Goal: Obtain resource: Obtain resource

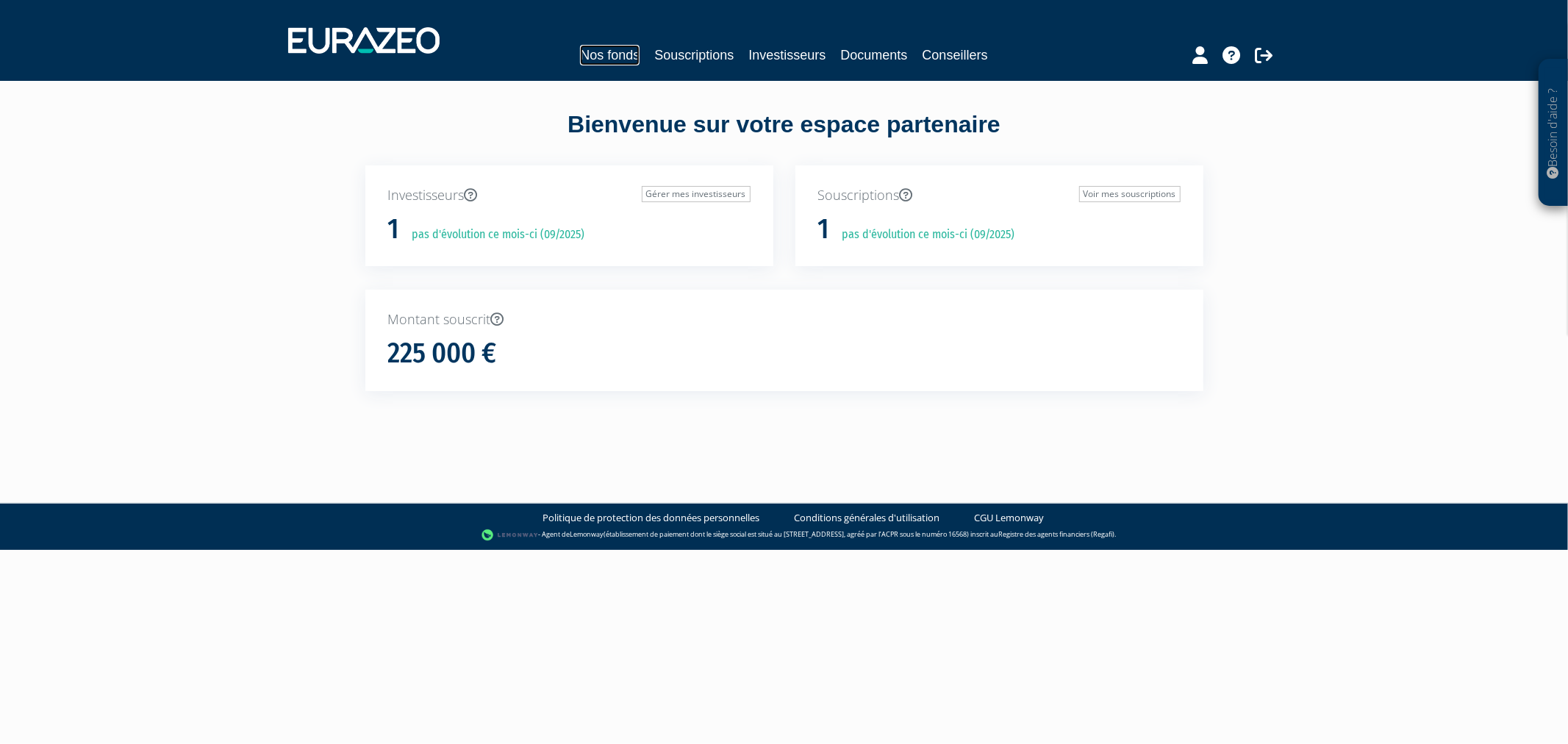
click at [604, 54] on link "Nos fonds" at bounding box center [609, 54] width 59 height 20
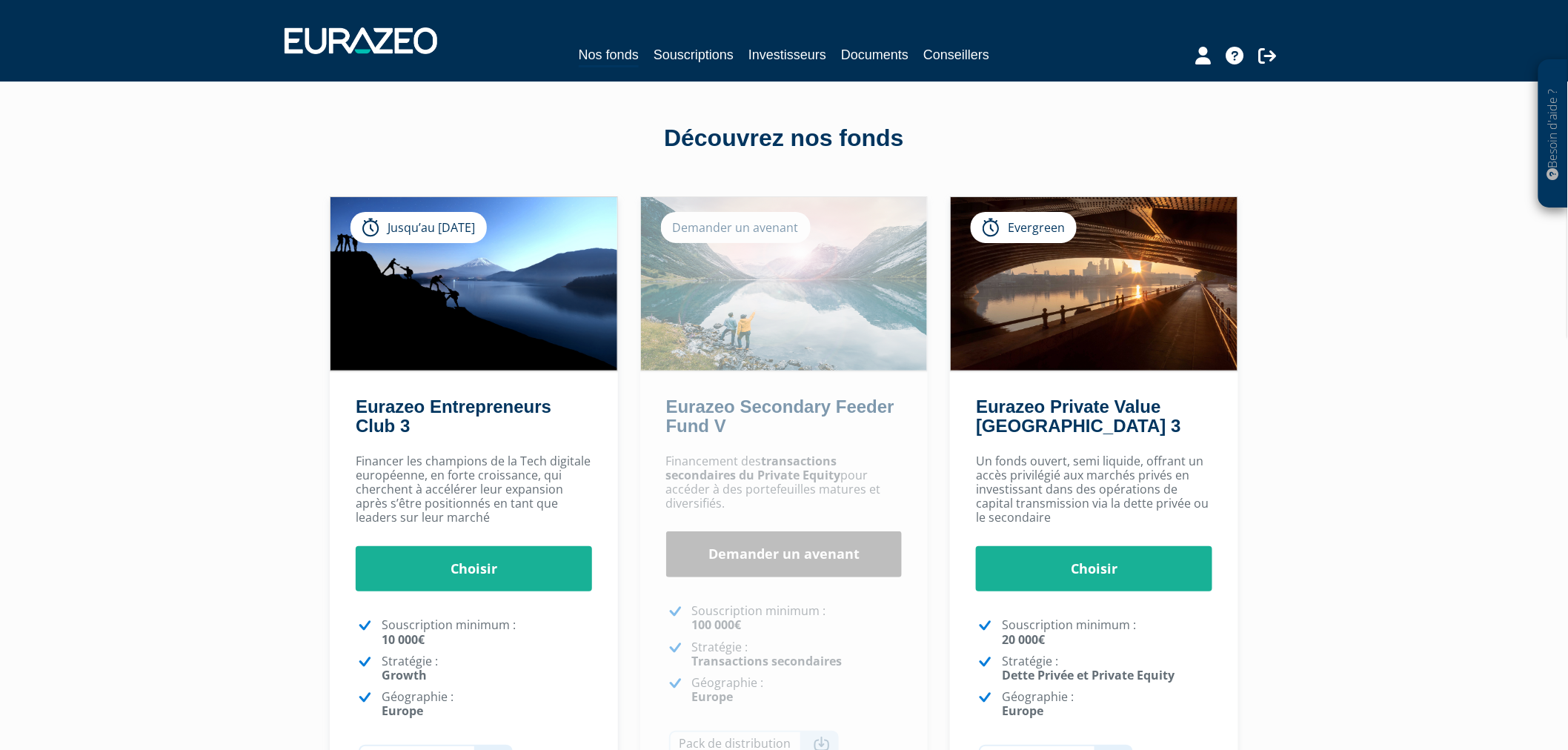
scroll to position [82, 0]
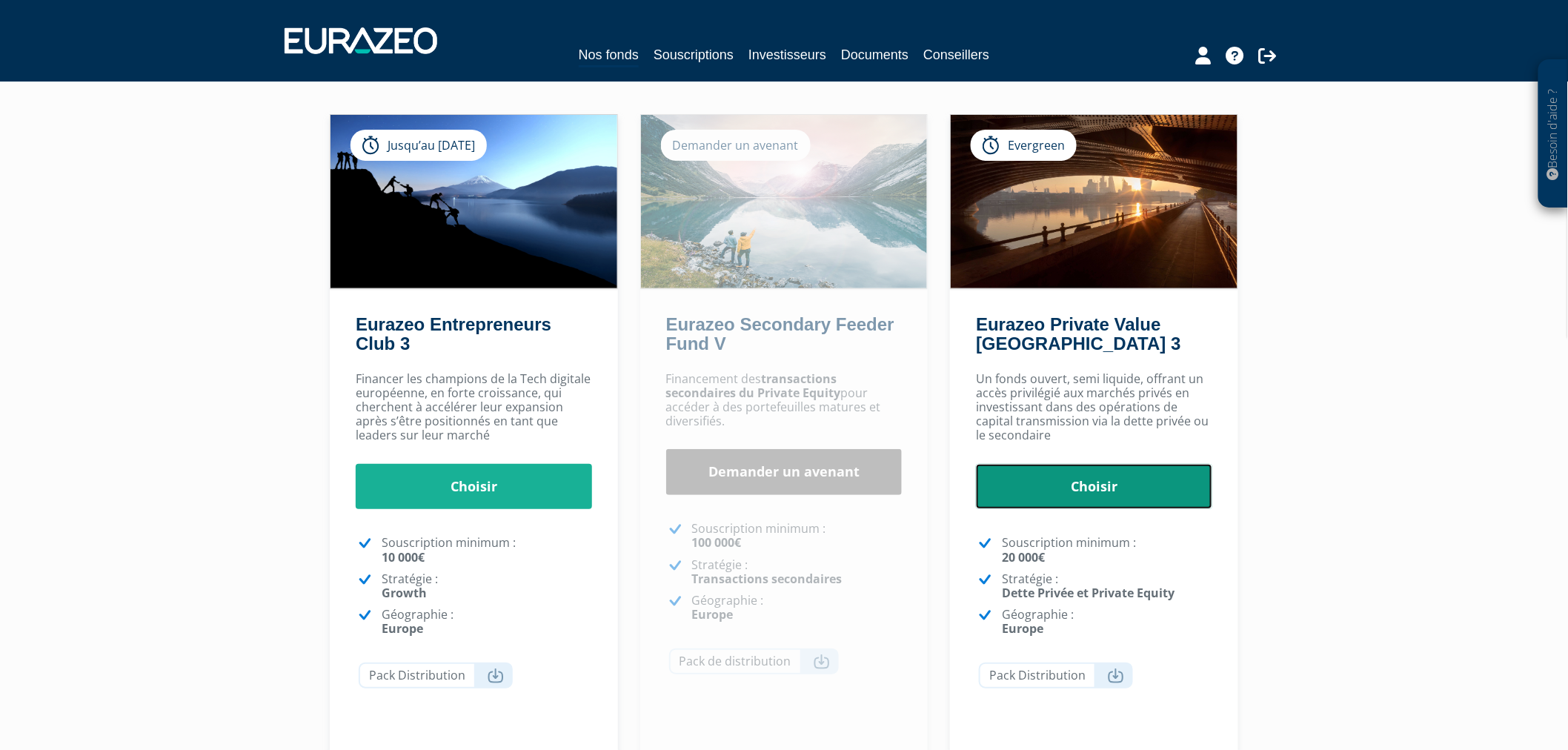
click at [1090, 483] on link "Choisir" at bounding box center [1094, 486] width 237 height 46
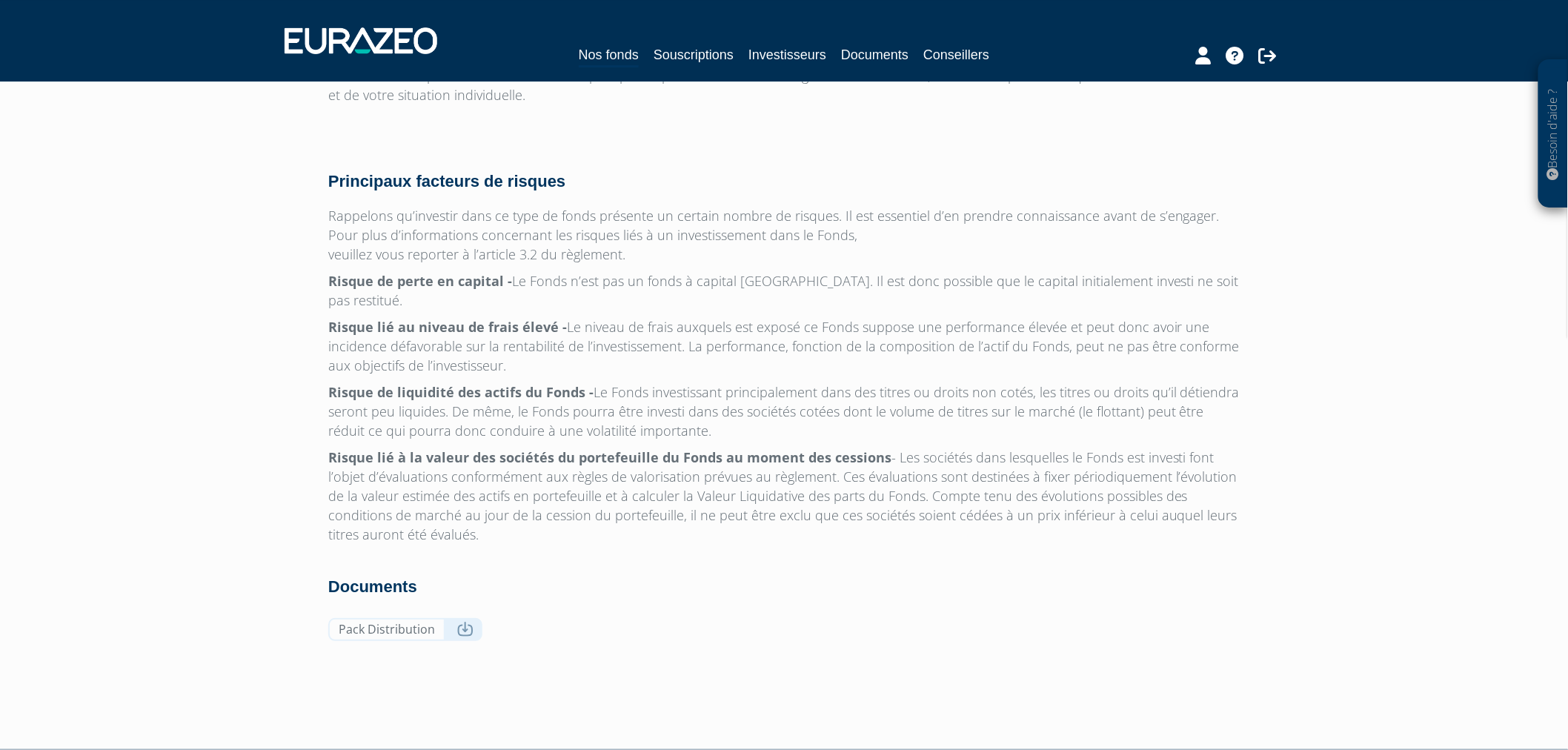
scroll to position [4598, 0]
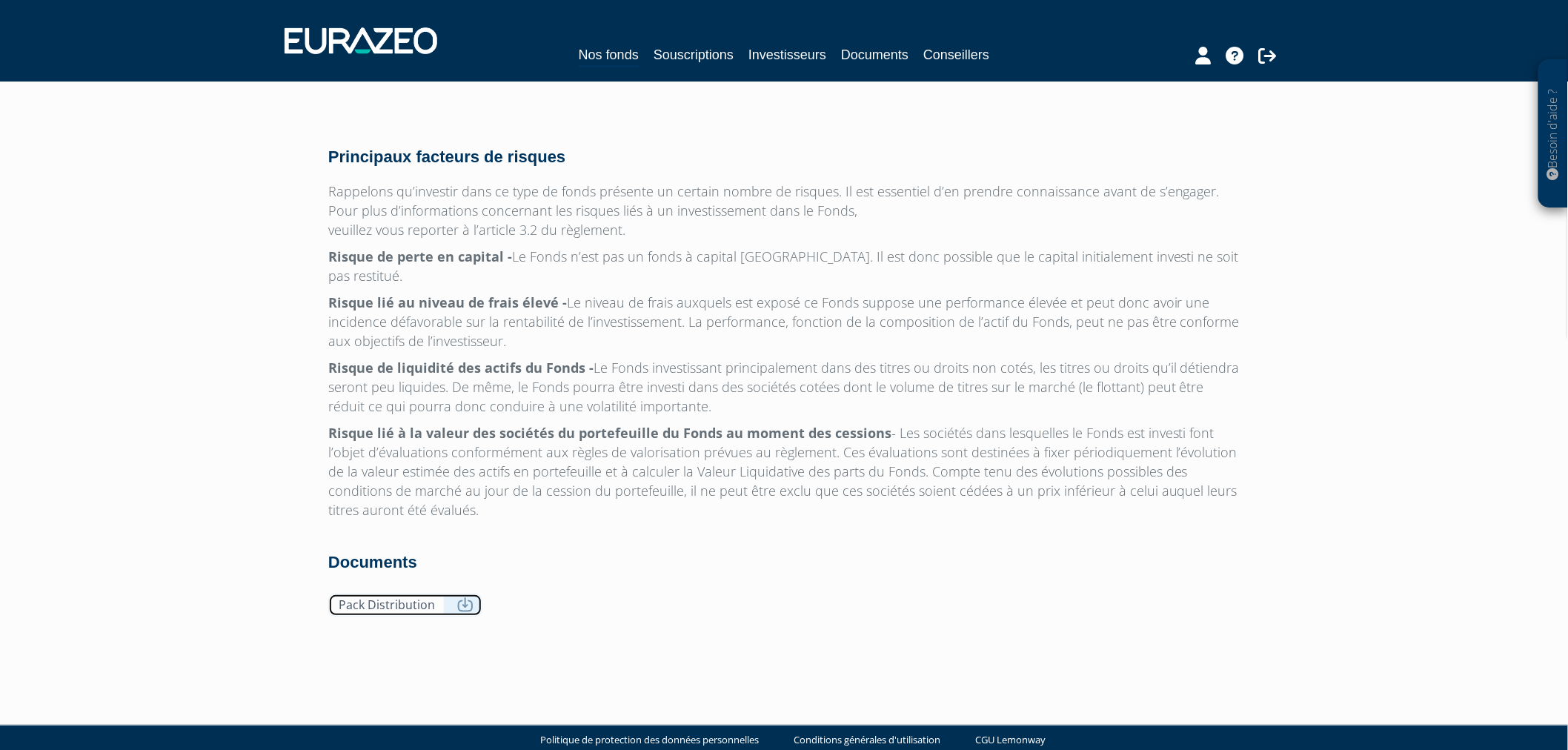
click at [457, 597] on icon at bounding box center [465, 604] width 17 height 15
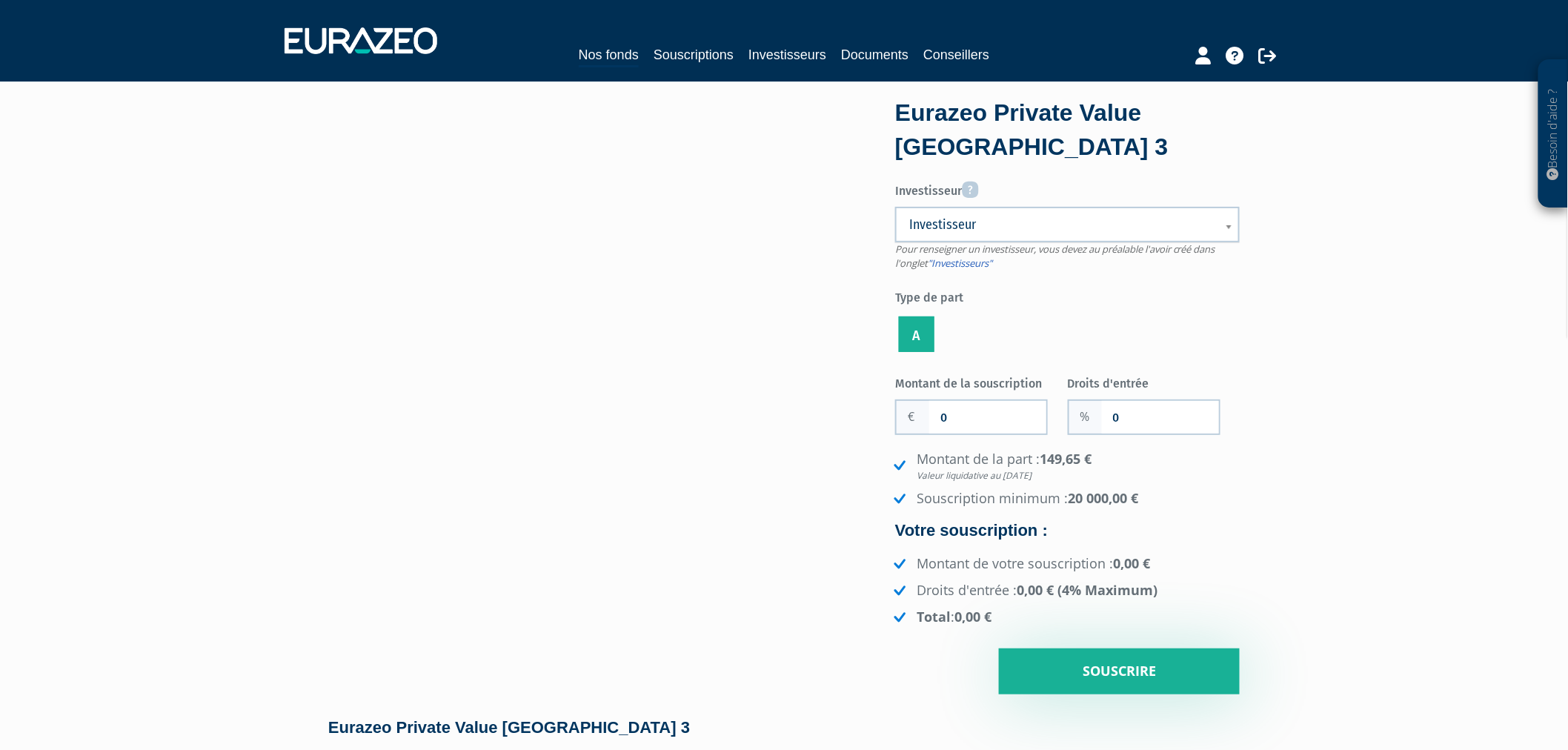
scroll to position [0, 0]
click at [974, 234] on span "Investisseur" at bounding box center [1058, 226] width 297 height 18
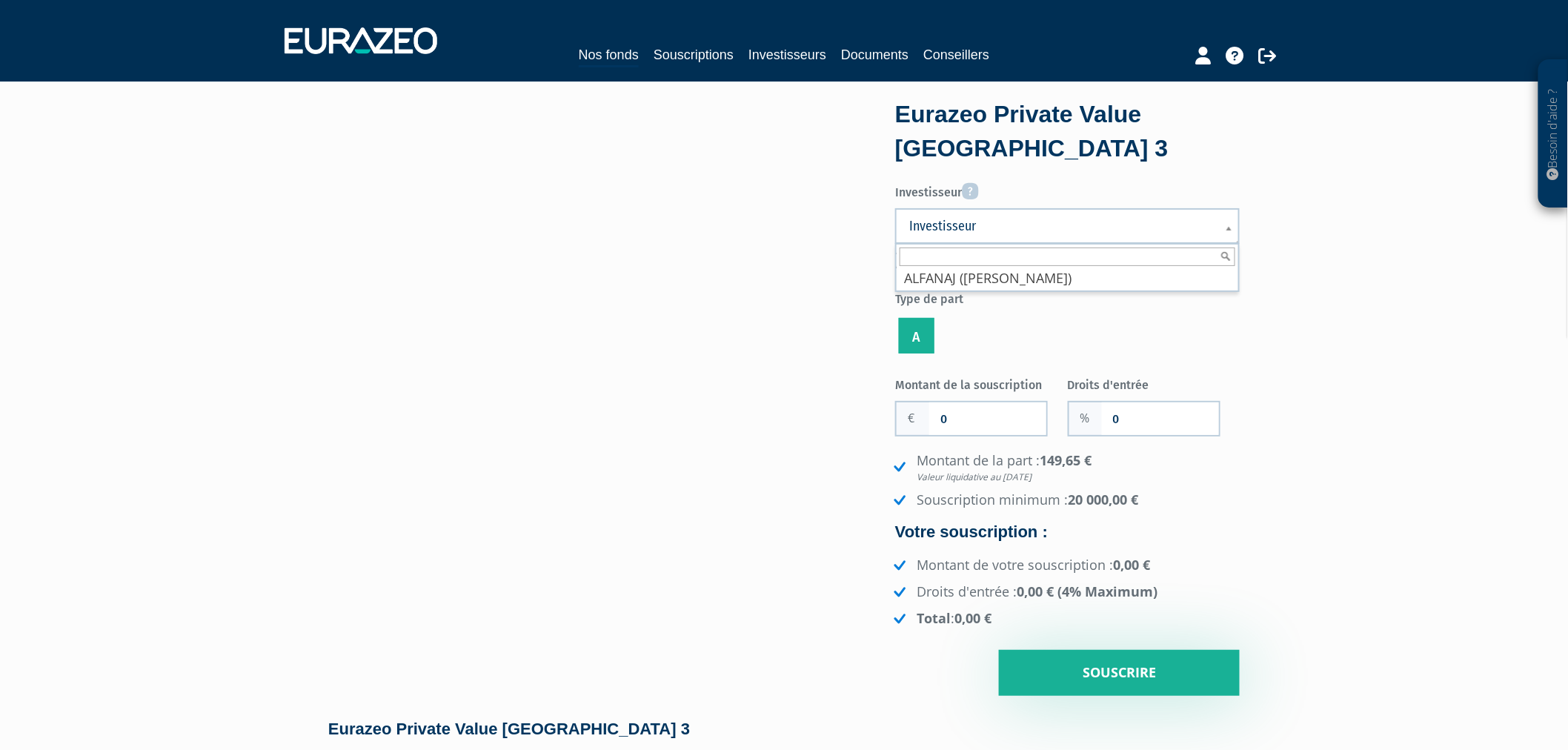
click at [1147, 328] on ul "A" at bounding box center [1067, 335] width 344 height 42
click at [663, 527] on div "Eurazeo Private Value Europe 3 Investisseur Pour renseigner un investisseur, vo…" at bounding box center [783, 400] width 934 height 593
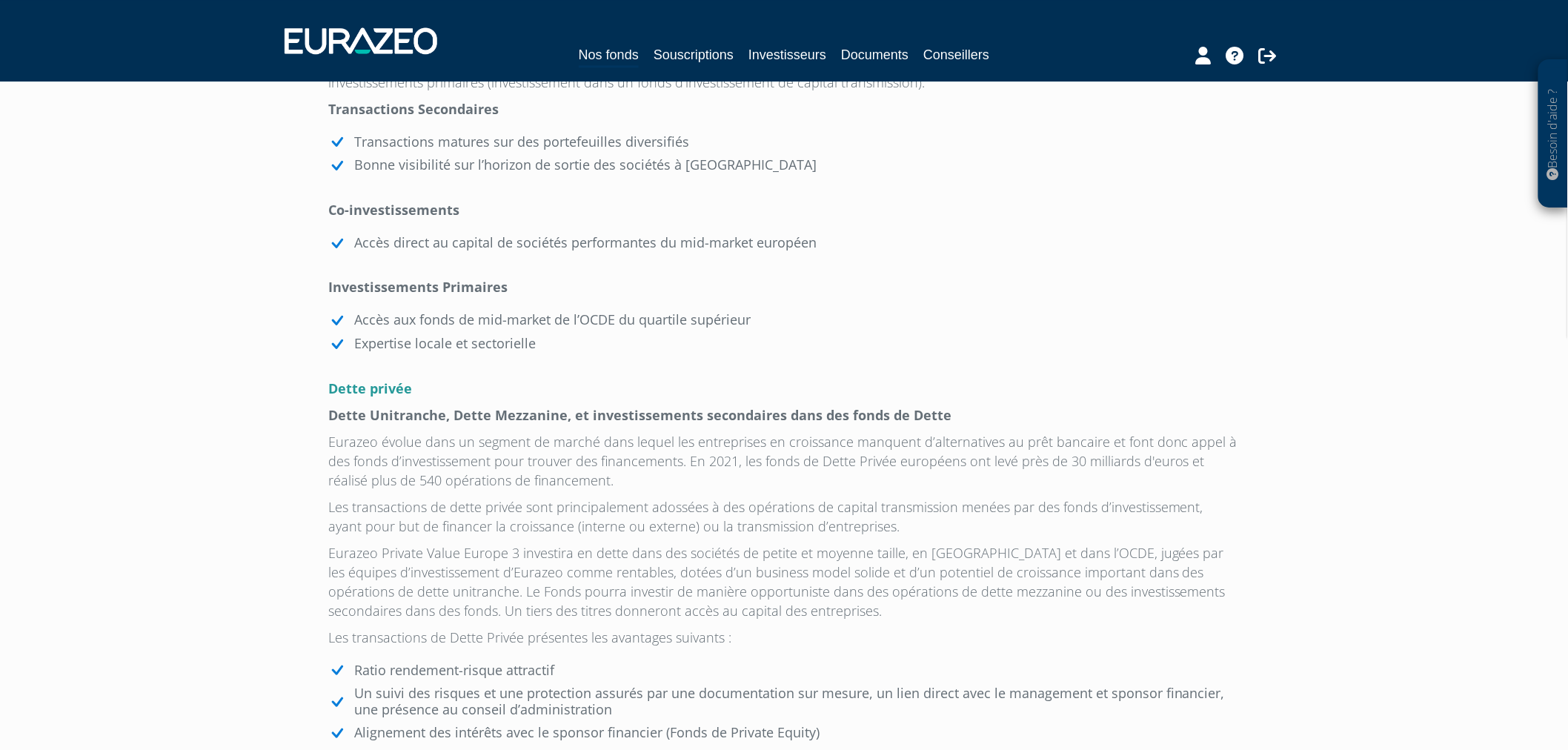
scroll to position [1482, 0]
click at [566, 469] on p "Eurazeo évolue dans un segment de marché dans lequel les entreprises en croissa…" at bounding box center [784, 459] width 911 height 58
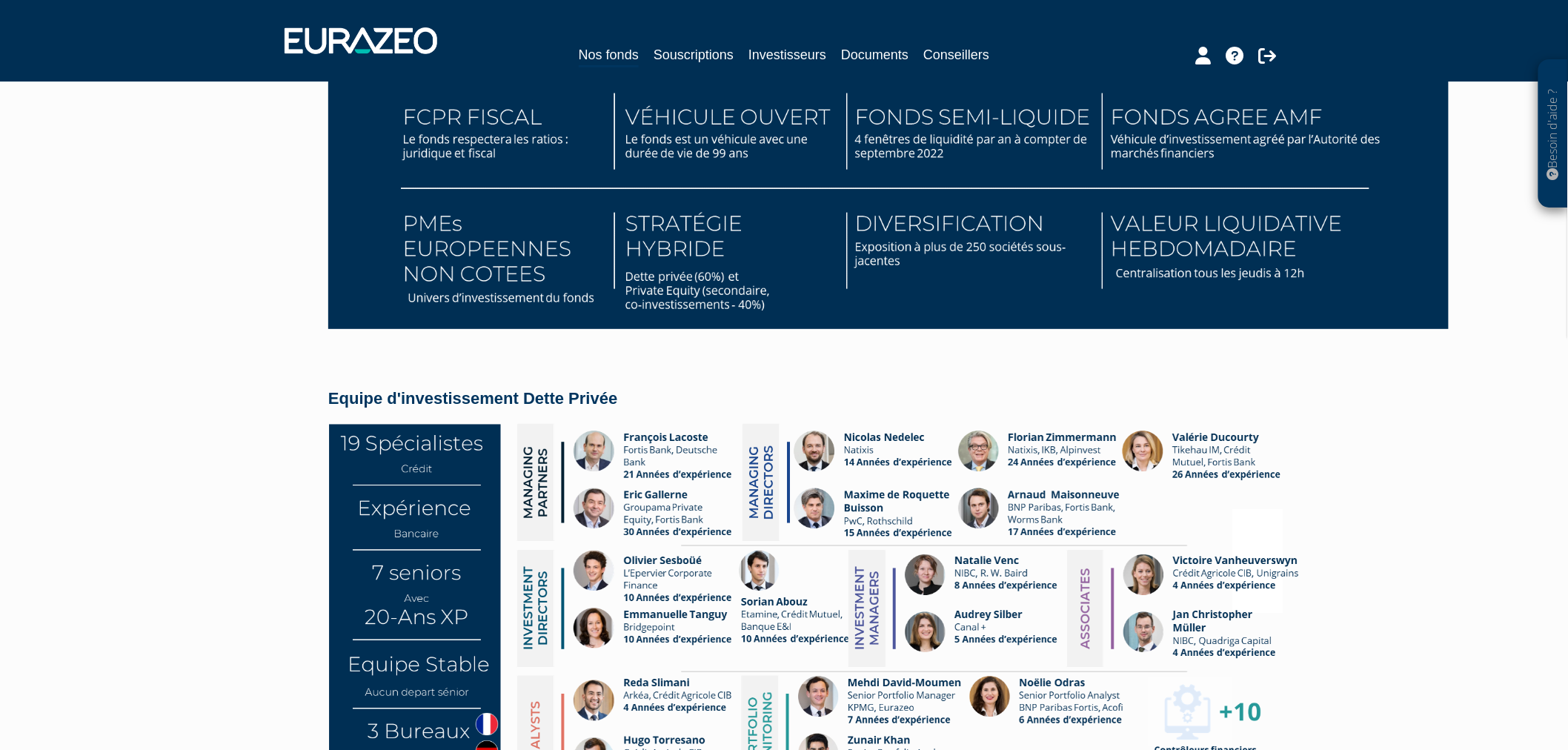
scroll to position [2470, 0]
